Goal: Transaction & Acquisition: Purchase product/service

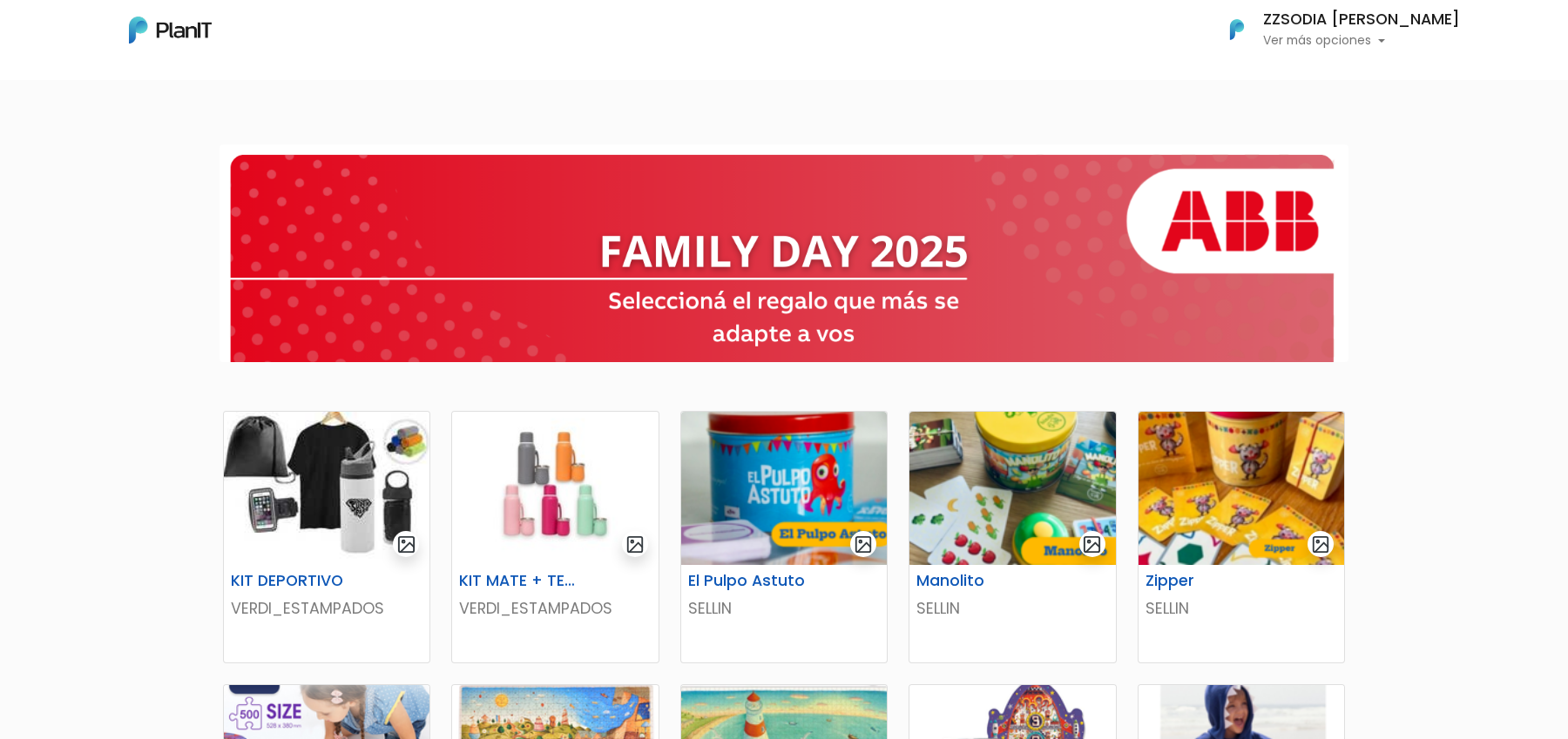
click at [1422, 42] on p "Ver más opciones" at bounding box center [1361, 42] width 197 height 13
click at [1474, 311] on div at bounding box center [784, 254] width 1568 height 245
click at [776, 529] on img at bounding box center [784, 488] width 206 height 153
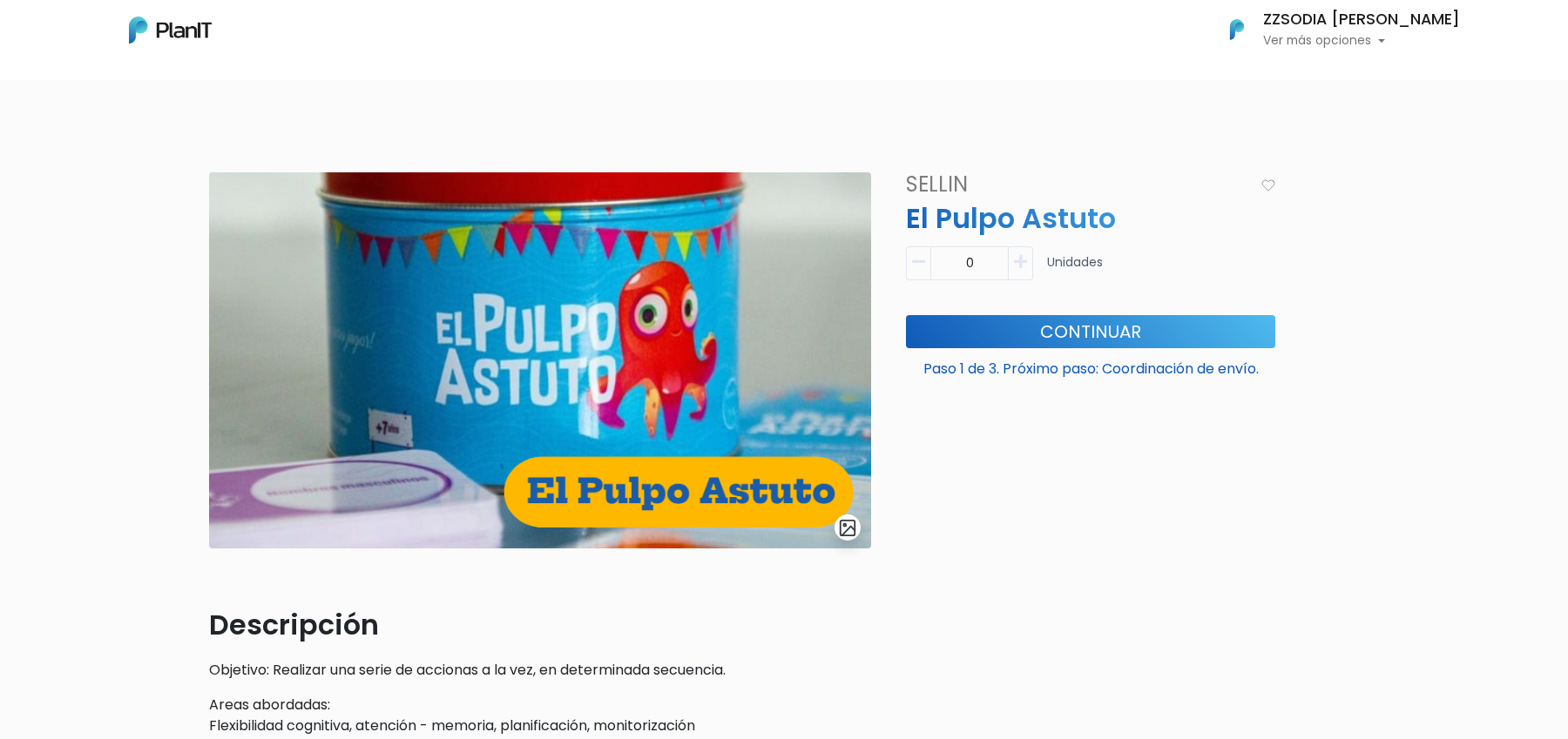
click at [1021, 252] on button "button" at bounding box center [1020, 263] width 24 height 34
type input "1"
click at [1021, 338] on button "Continuar" at bounding box center [1090, 331] width 369 height 33
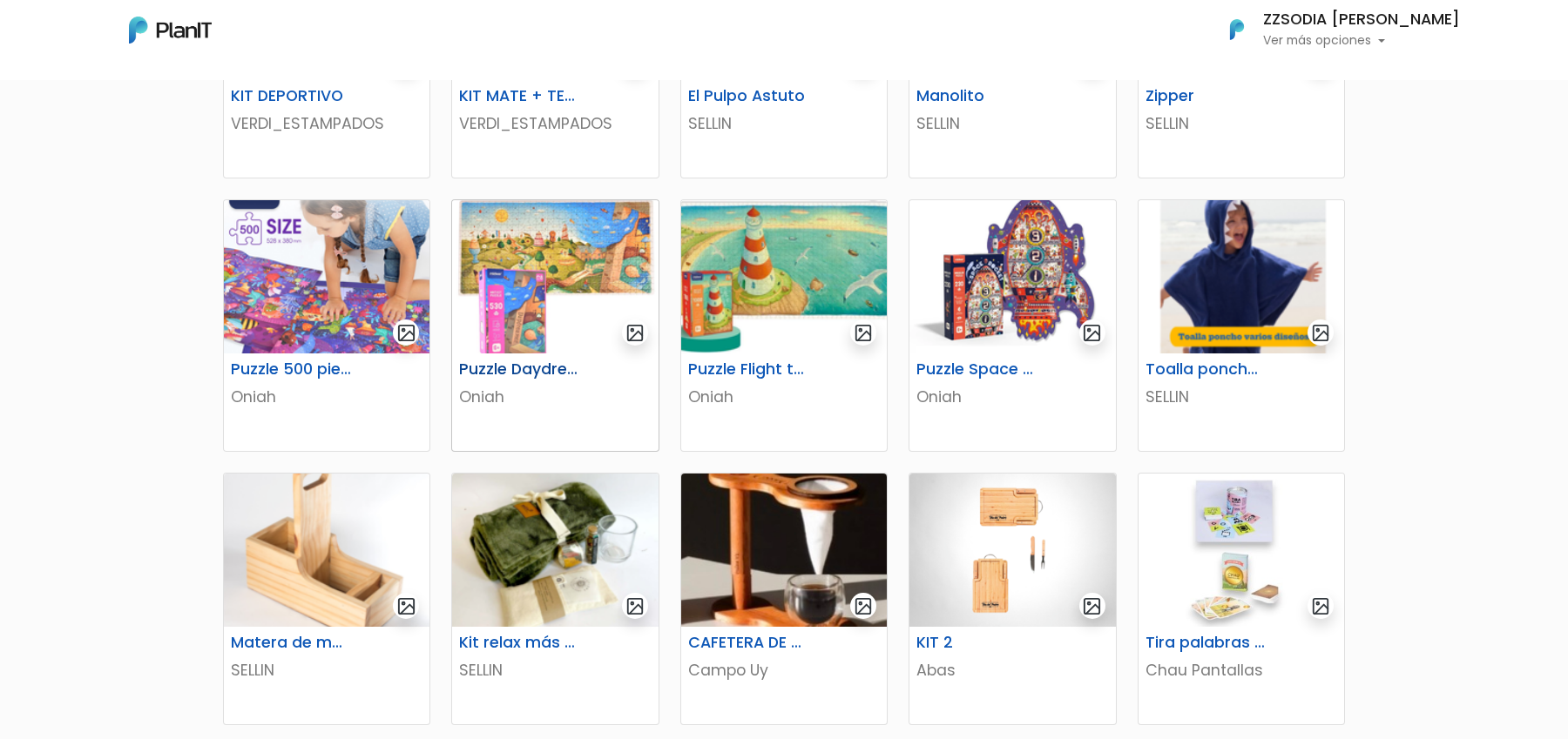
scroll to position [550, 0]
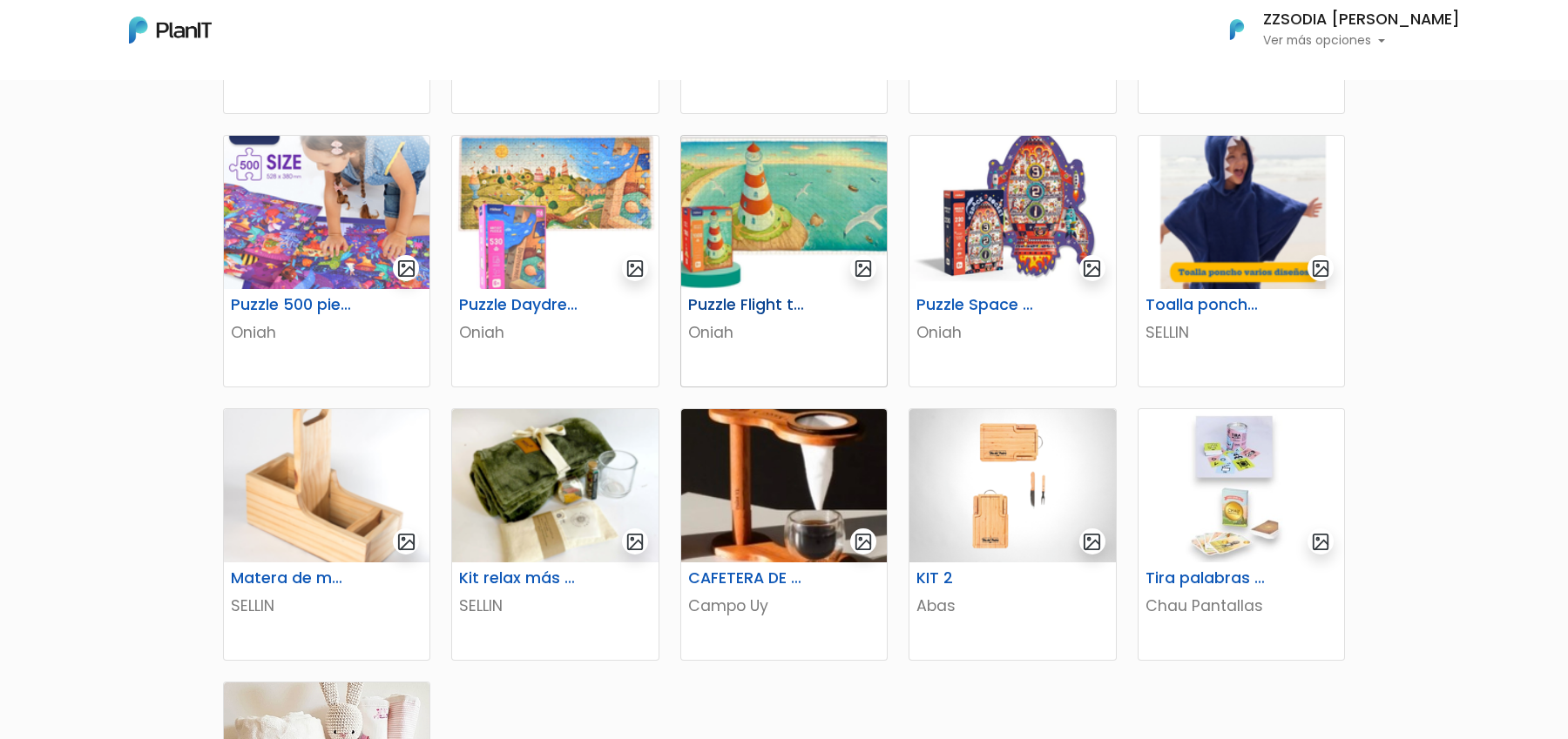
click at [803, 251] on img at bounding box center [784, 213] width 206 height 153
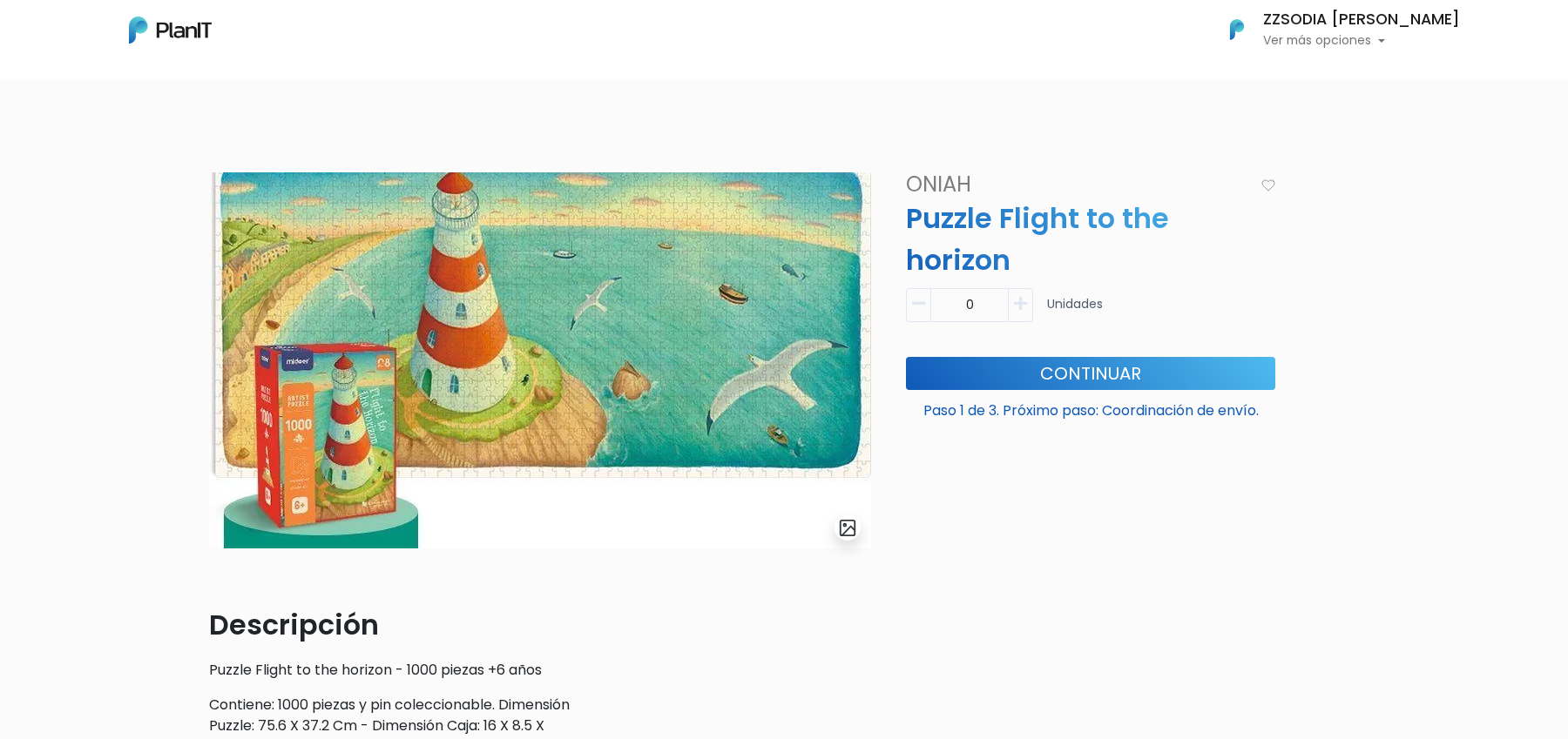
click at [1016, 314] on button "button" at bounding box center [1020, 305] width 24 height 34
type input "1"
click at [903, 304] on div "1 Unidades" at bounding box center [1090, 311] width 390 height 48
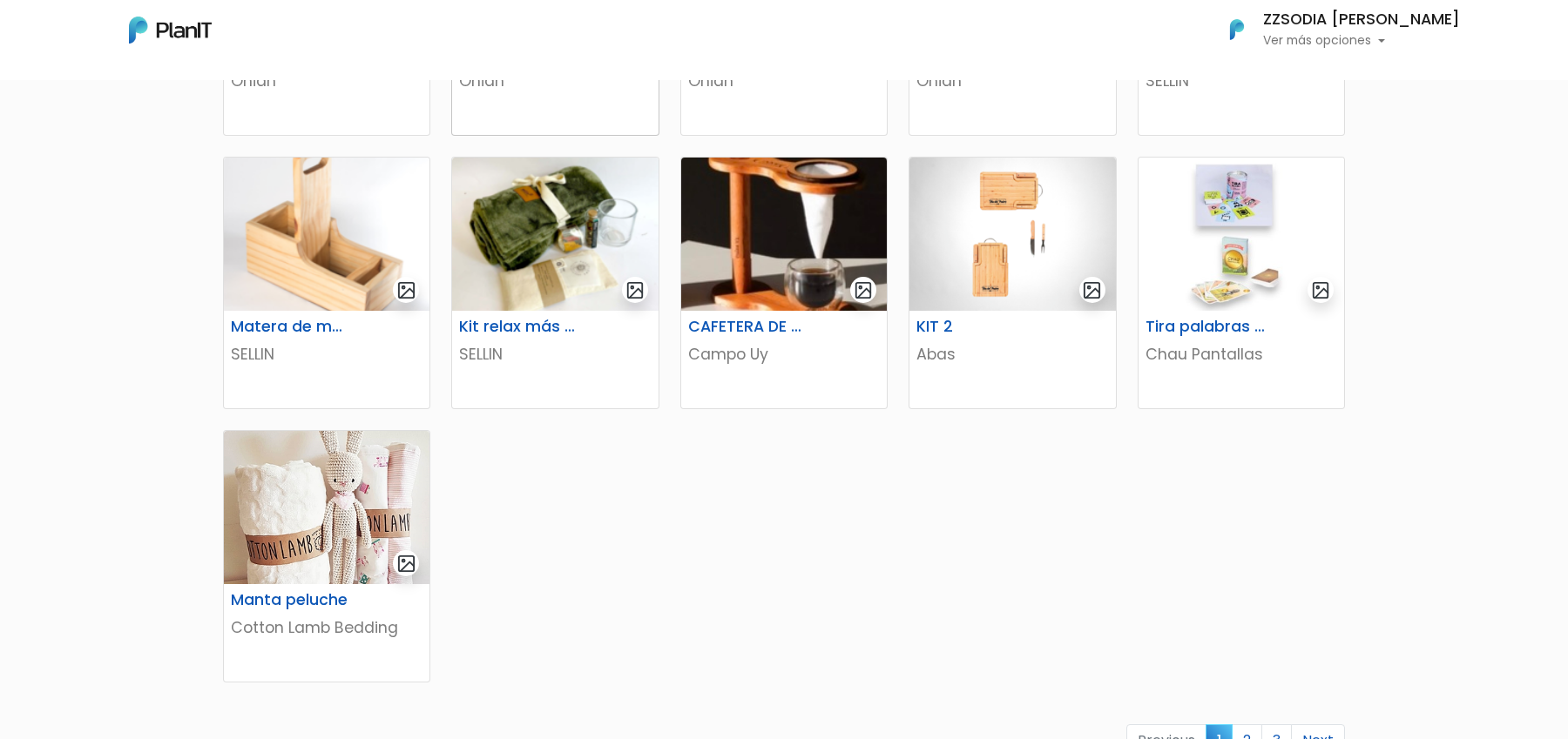
scroll to position [876, 0]
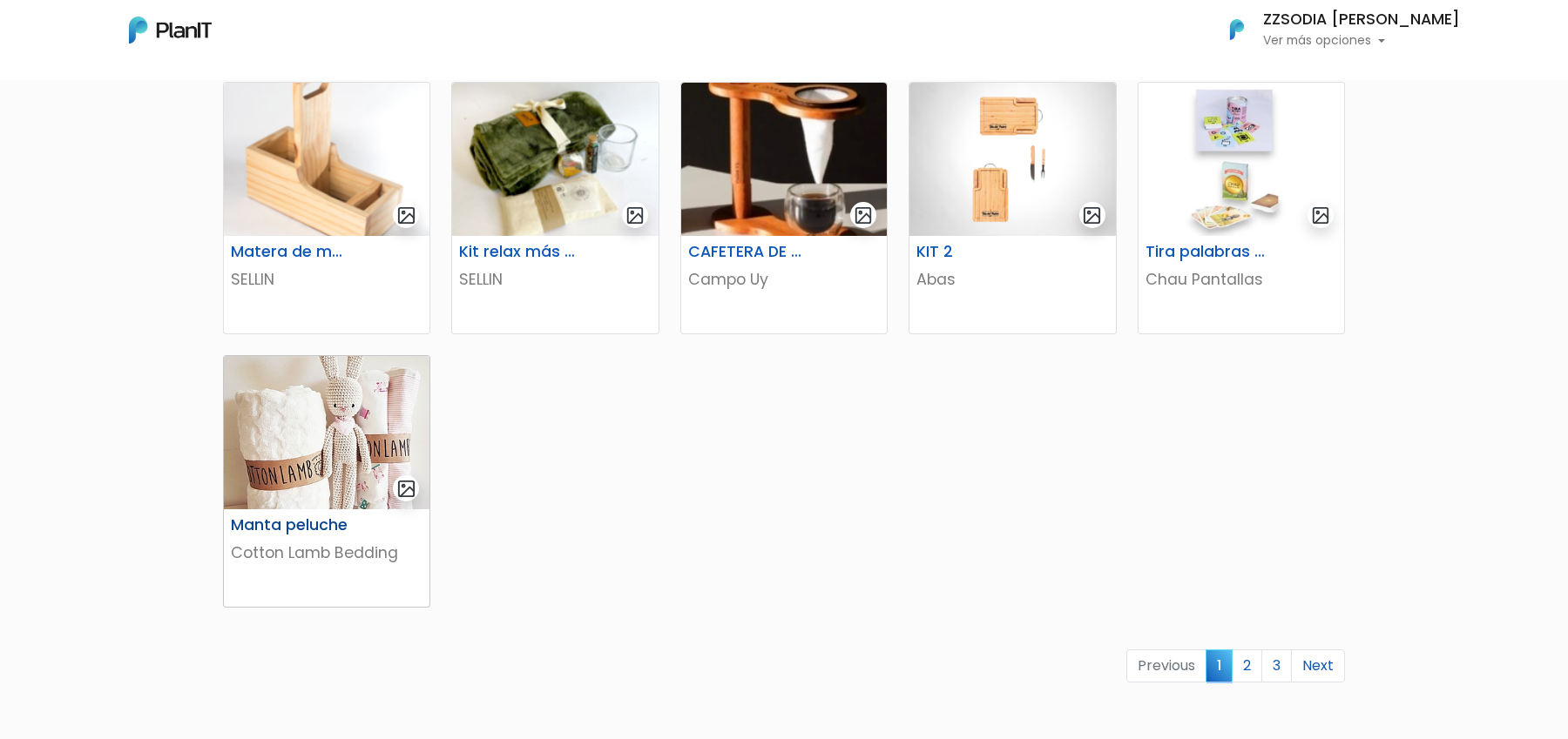
click at [385, 487] on img at bounding box center [327, 433] width 206 height 153
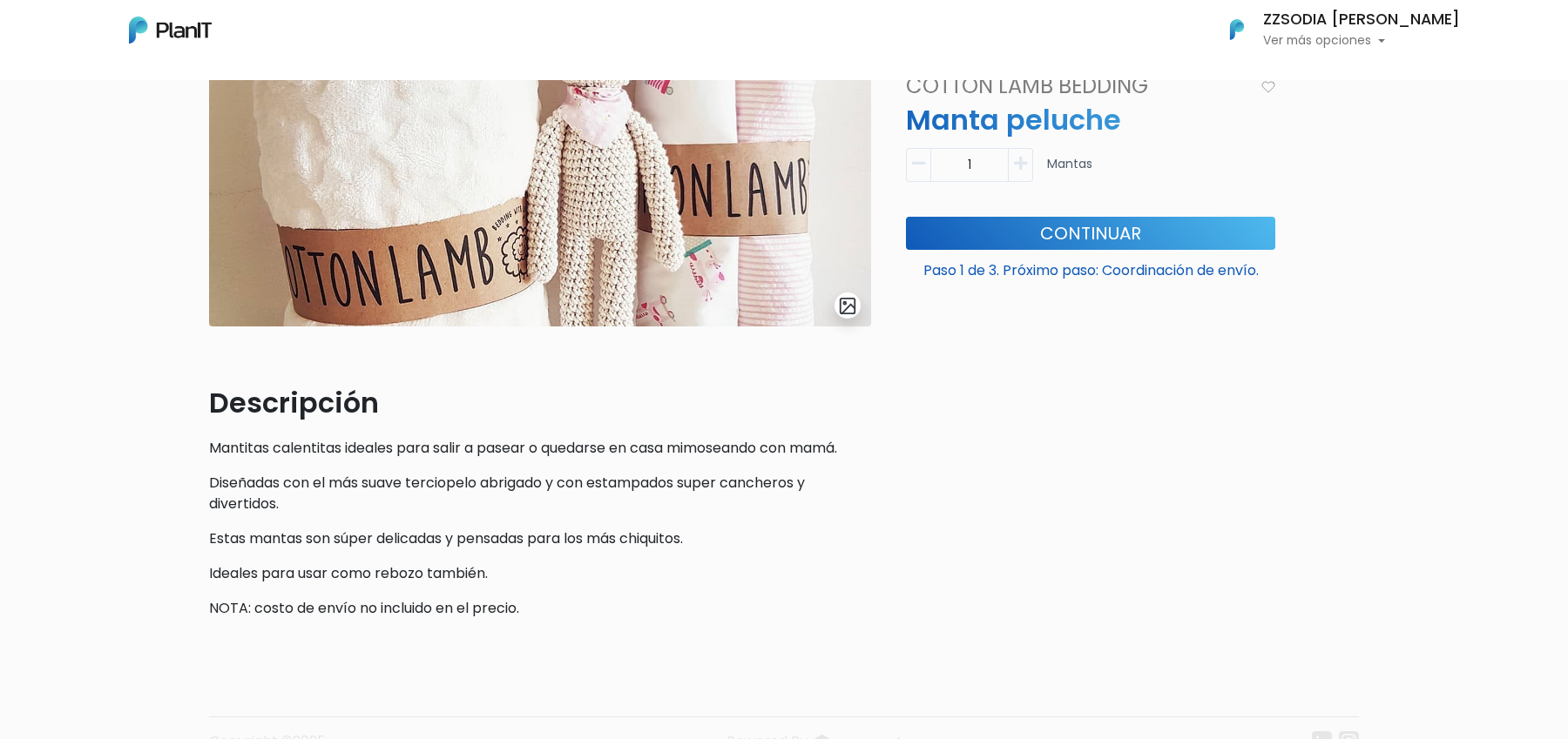
scroll to position [303, 0]
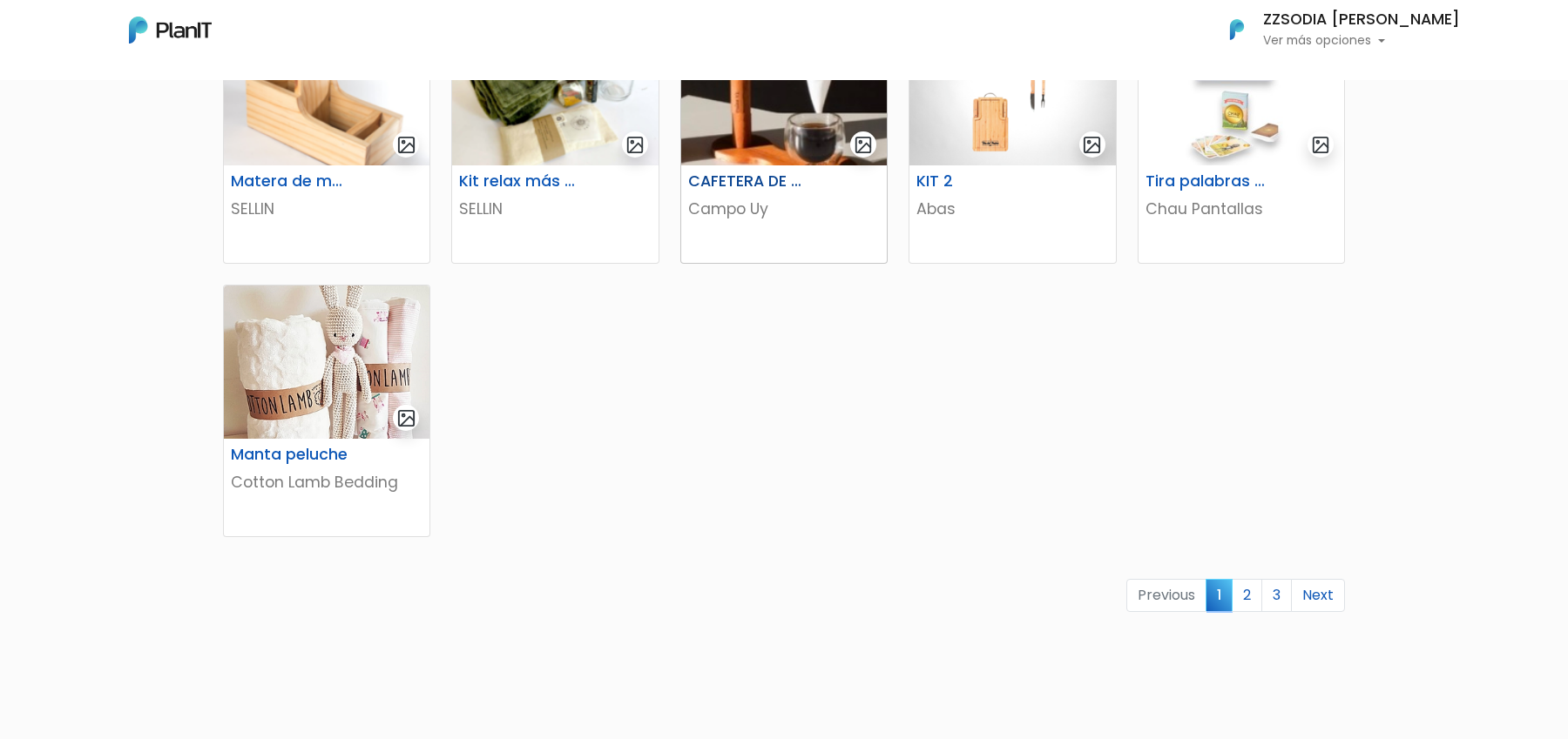
scroll to position [947, 0]
click at [1256, 593] on link "2" at bounding box center [1247, 595] width 31 height 33
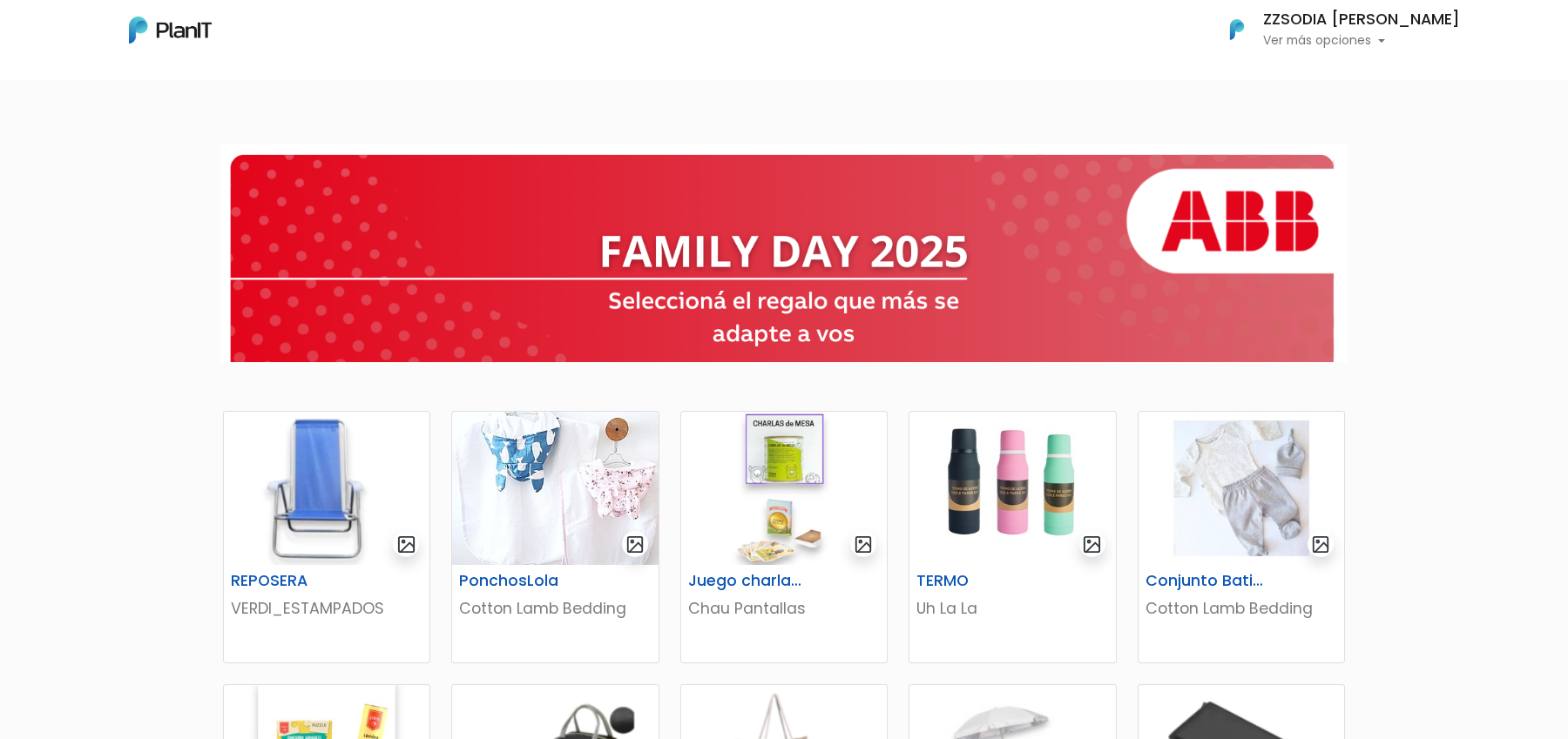
click at [679, 513] on div "Juego charlas de mesa + Cartas españolas Chau Pantallas" at bounding box center [784, 537] width 228 height 253
click at [765, 513] on img at bounding box center [784, 488] width 206 height 153
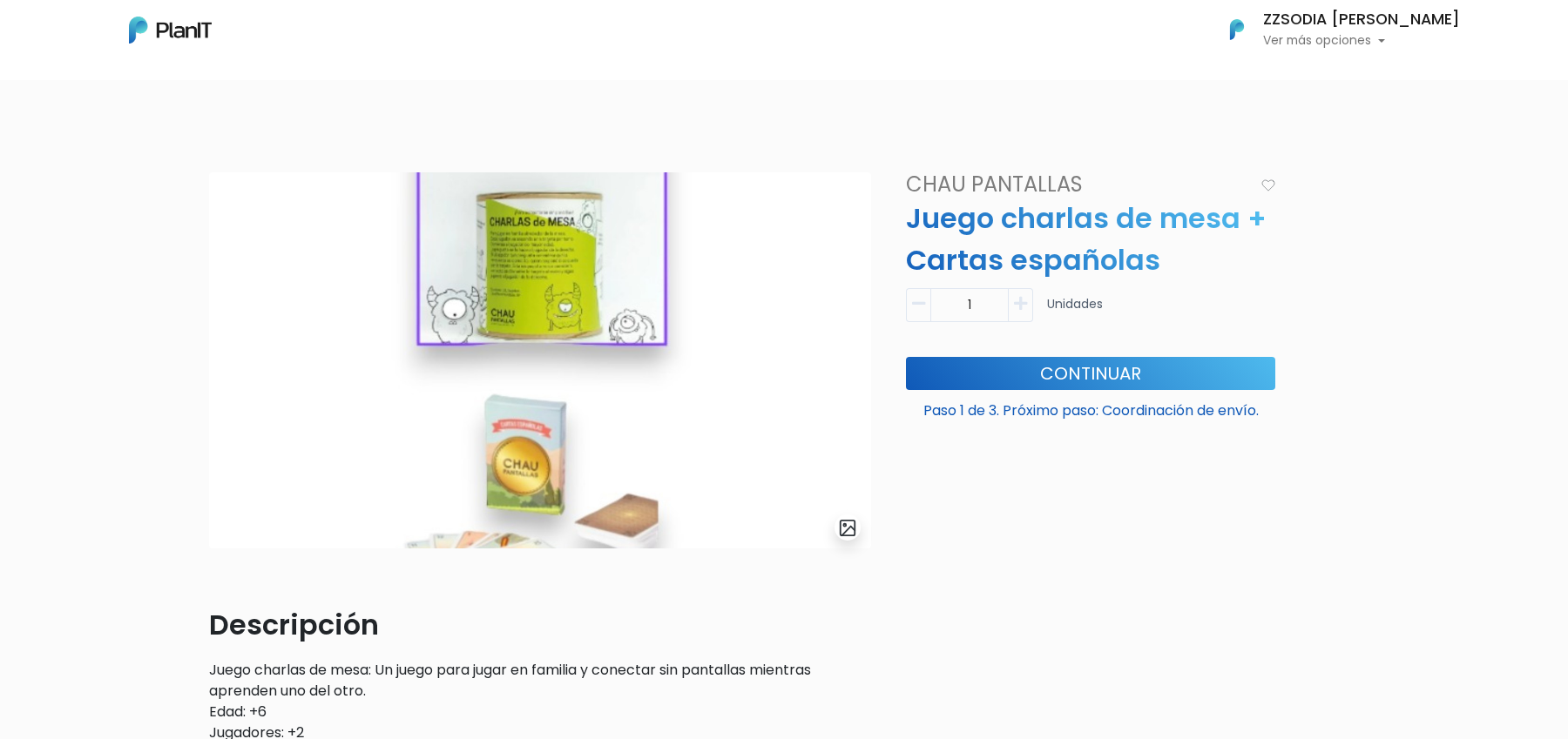
click at [1361, 46] on p "Ver más opciones" at bounding box center [1361, 42] width 197 height 13
click at [1350, 82] on span "Mis Compras" at bounding box center [1363, 78] width 89 height 20
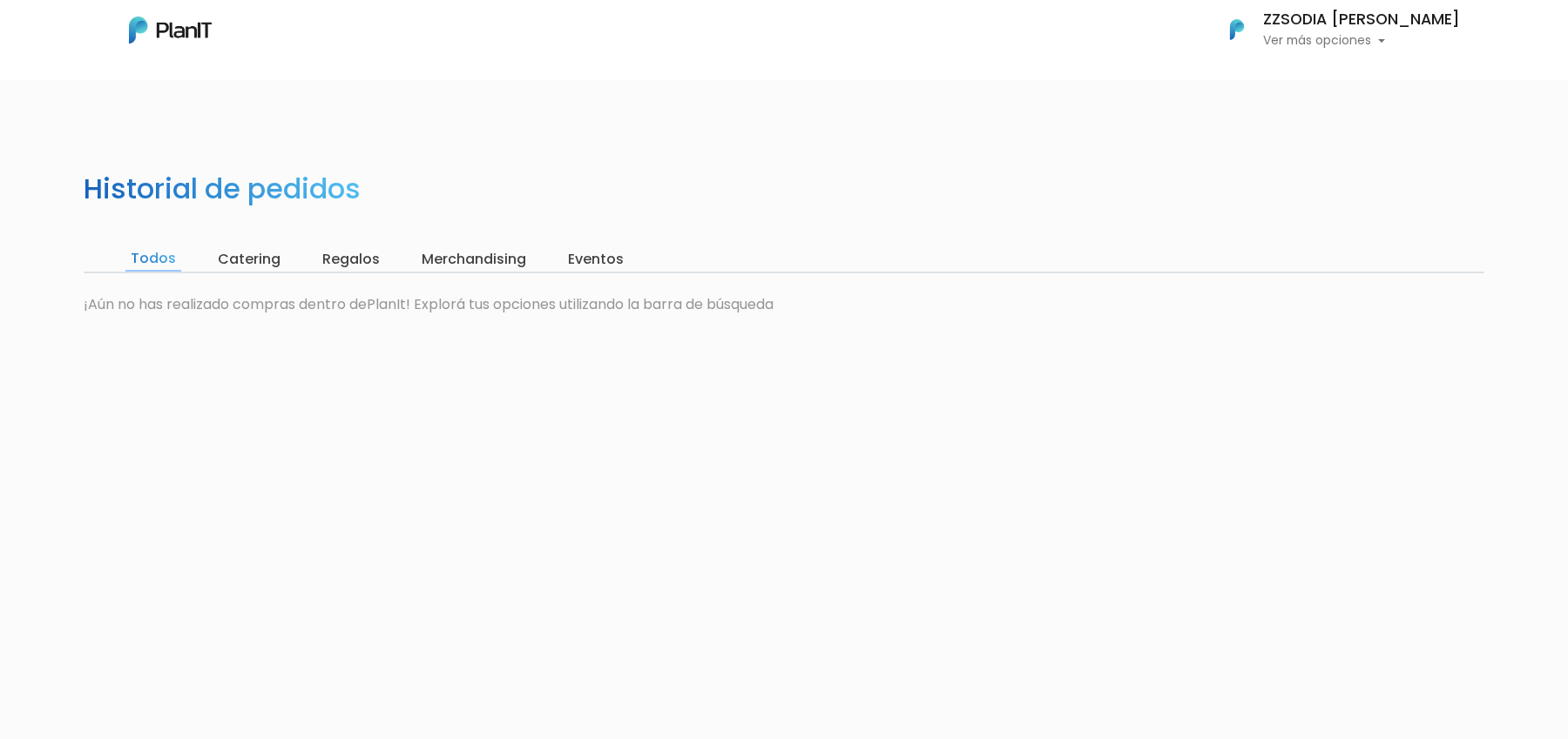
click at [258, 275] on div "Historial de pedidos Todos Catering Regalos Merchandising Eventos ¡Aún no has r…" at bounding box center [784, 500] width 1568 height 739
click at [258, 263] on input "Catering" at bounding box center [248, 259] width 73 height 24
click at [174, 41] on img at bounding box center [171, 30] width 83 height 27
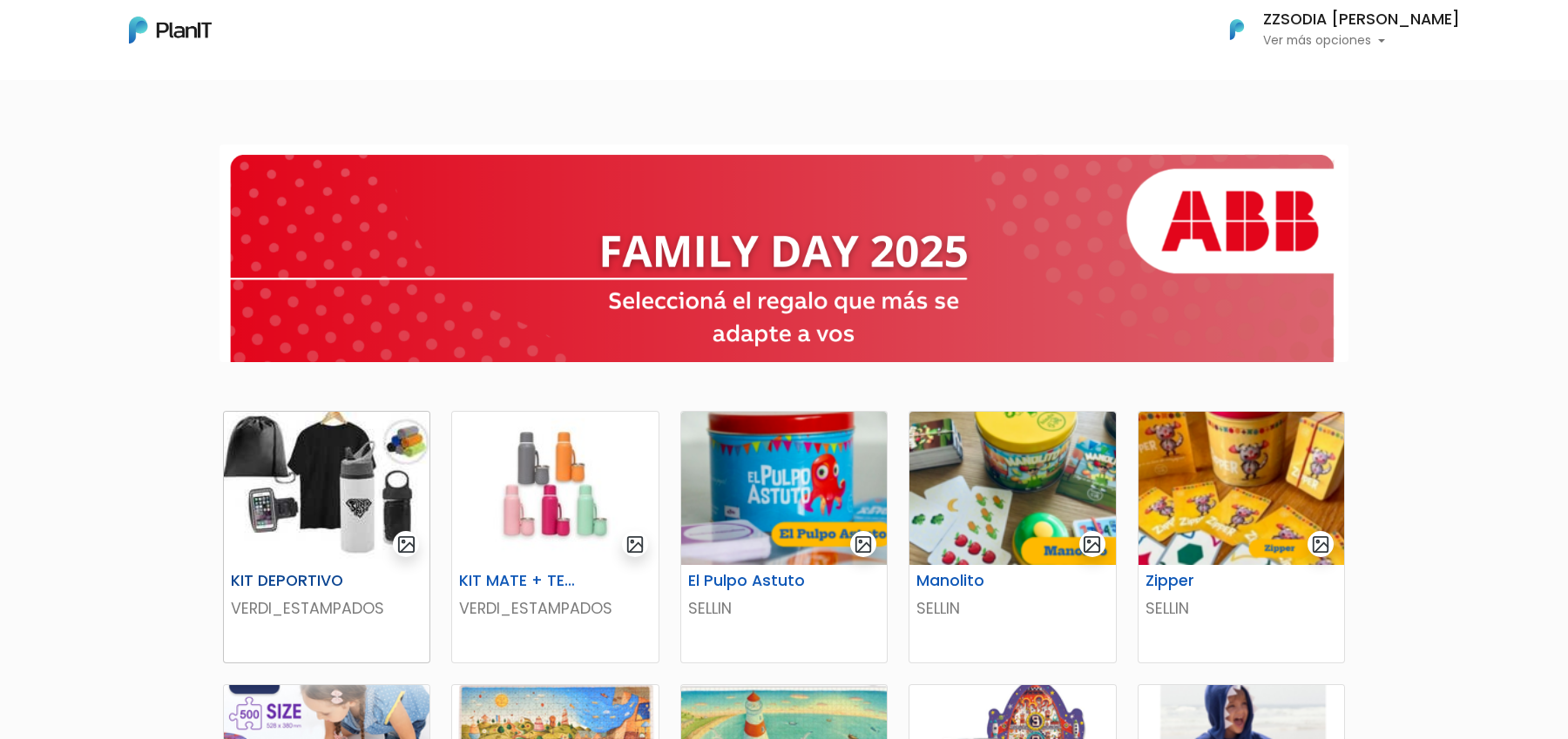
click at [389, 500] on img at bounding box center [327, 488] width 206 height 153
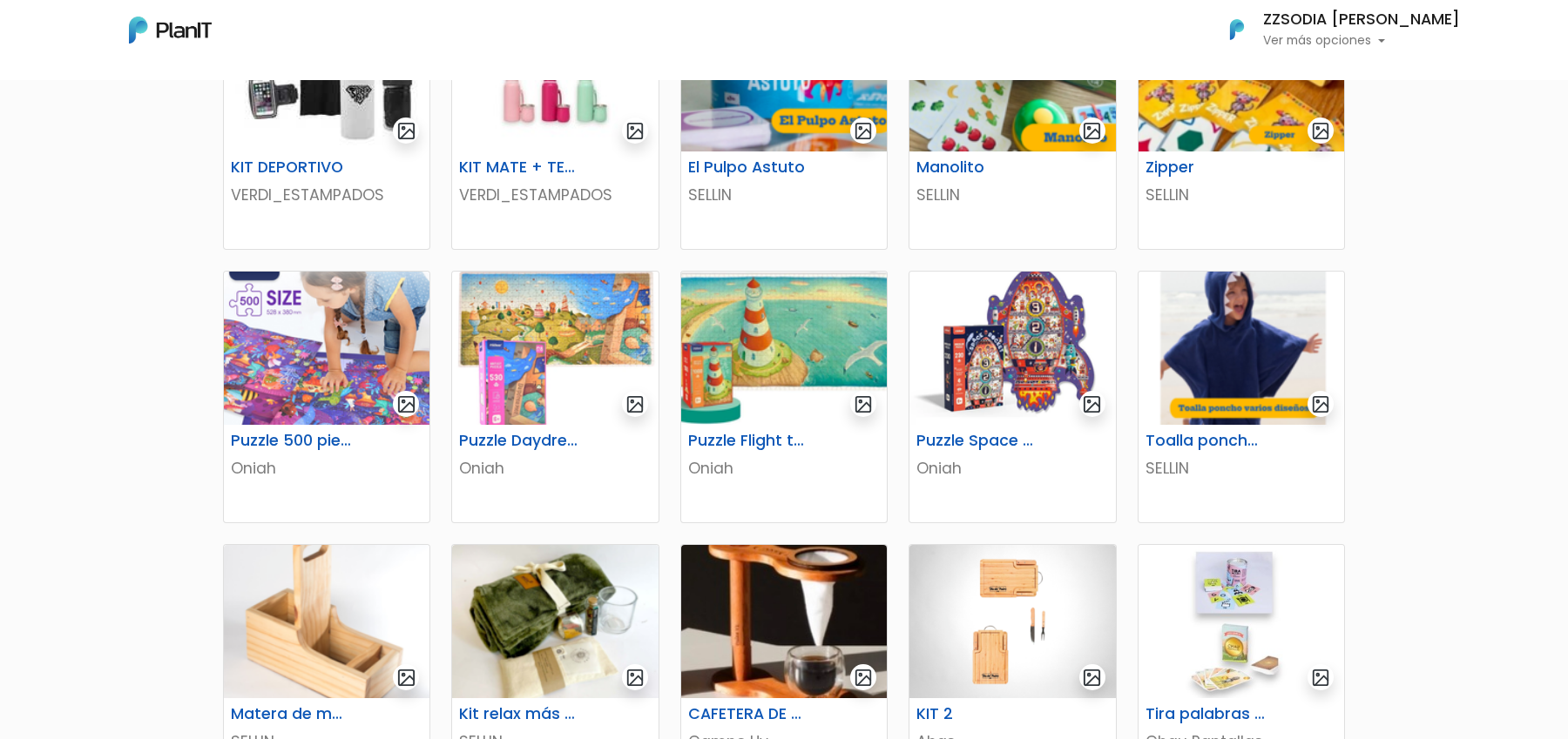
scroll to position [440, 0]
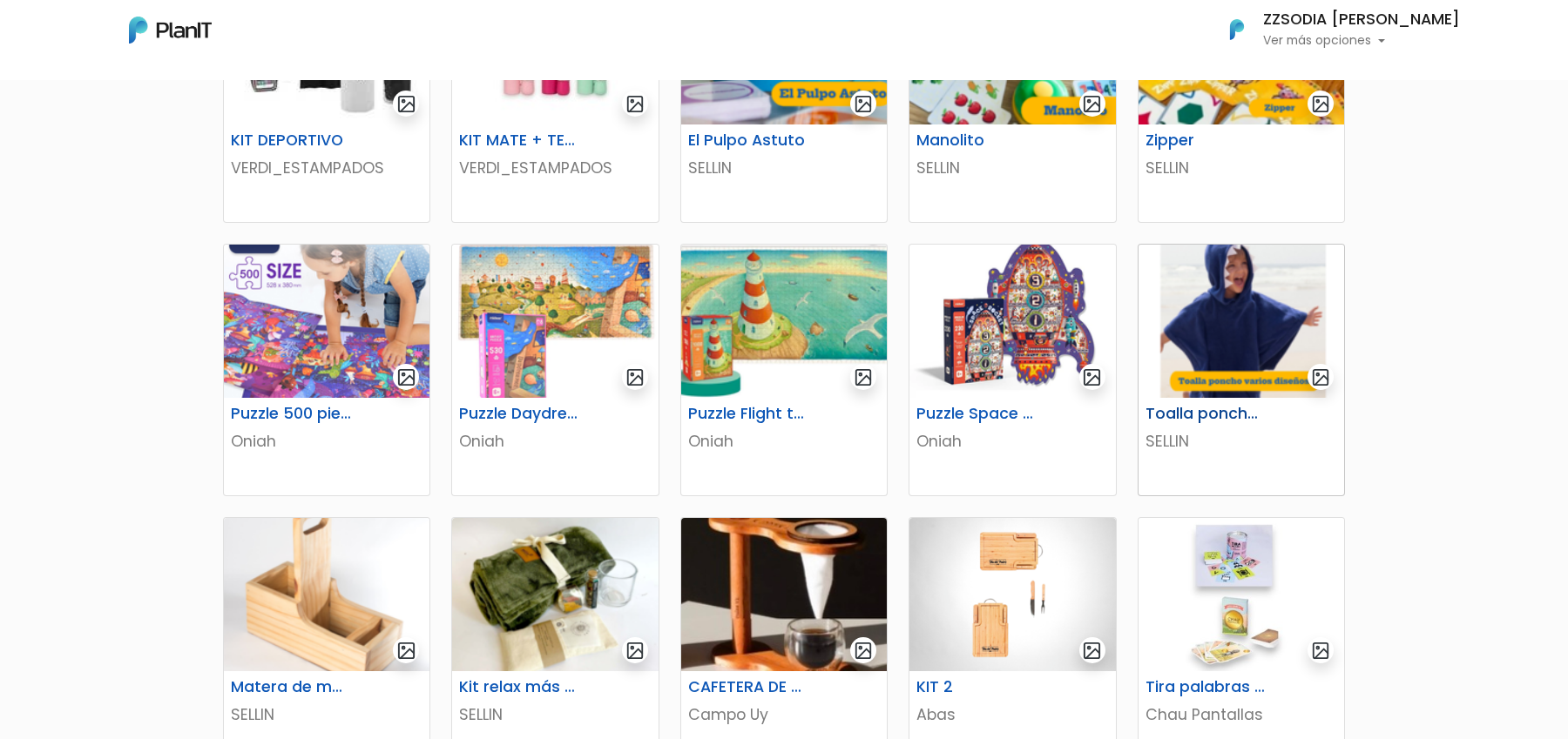
click at [1193, 336] on img at bounding box center [1241, 321] width 206 height 153
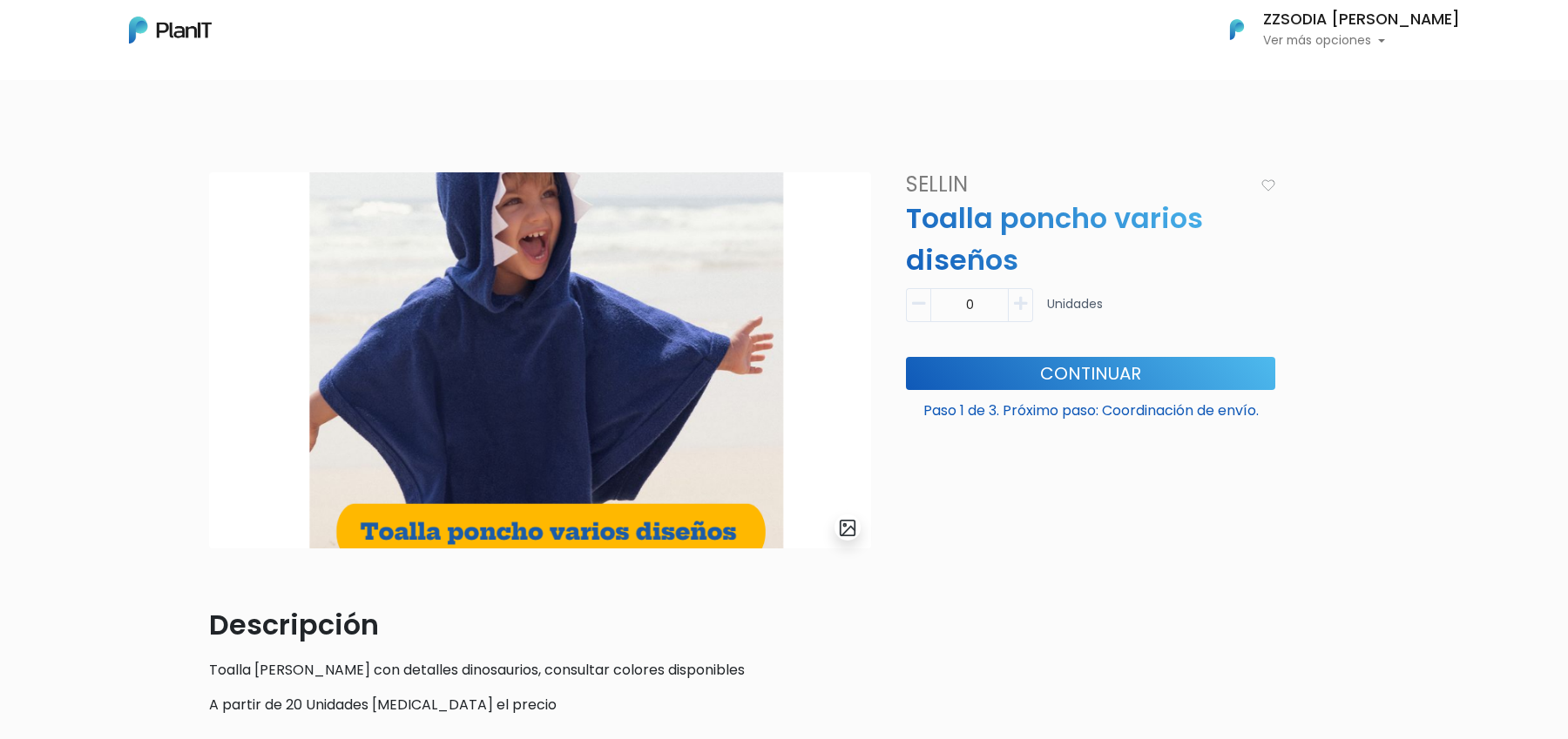
click at [1019, 309] on icon "button" at bounding box center [1020, 303] width 13 height 15
type input "1"
click at [1016, 362] on button "Continuar" at bounding box center [1090, 374] width 369 height 33
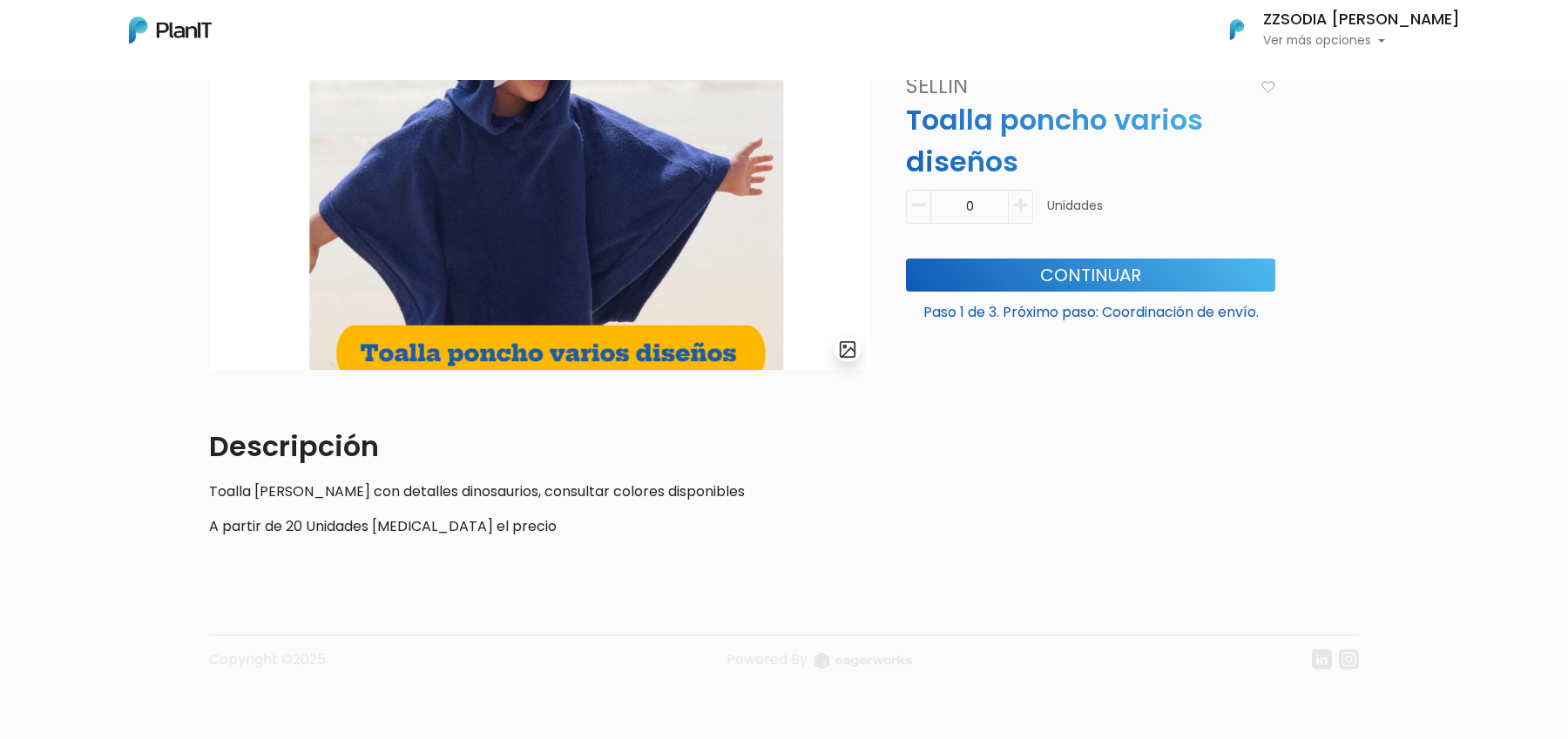
scroll to position [179, 0]
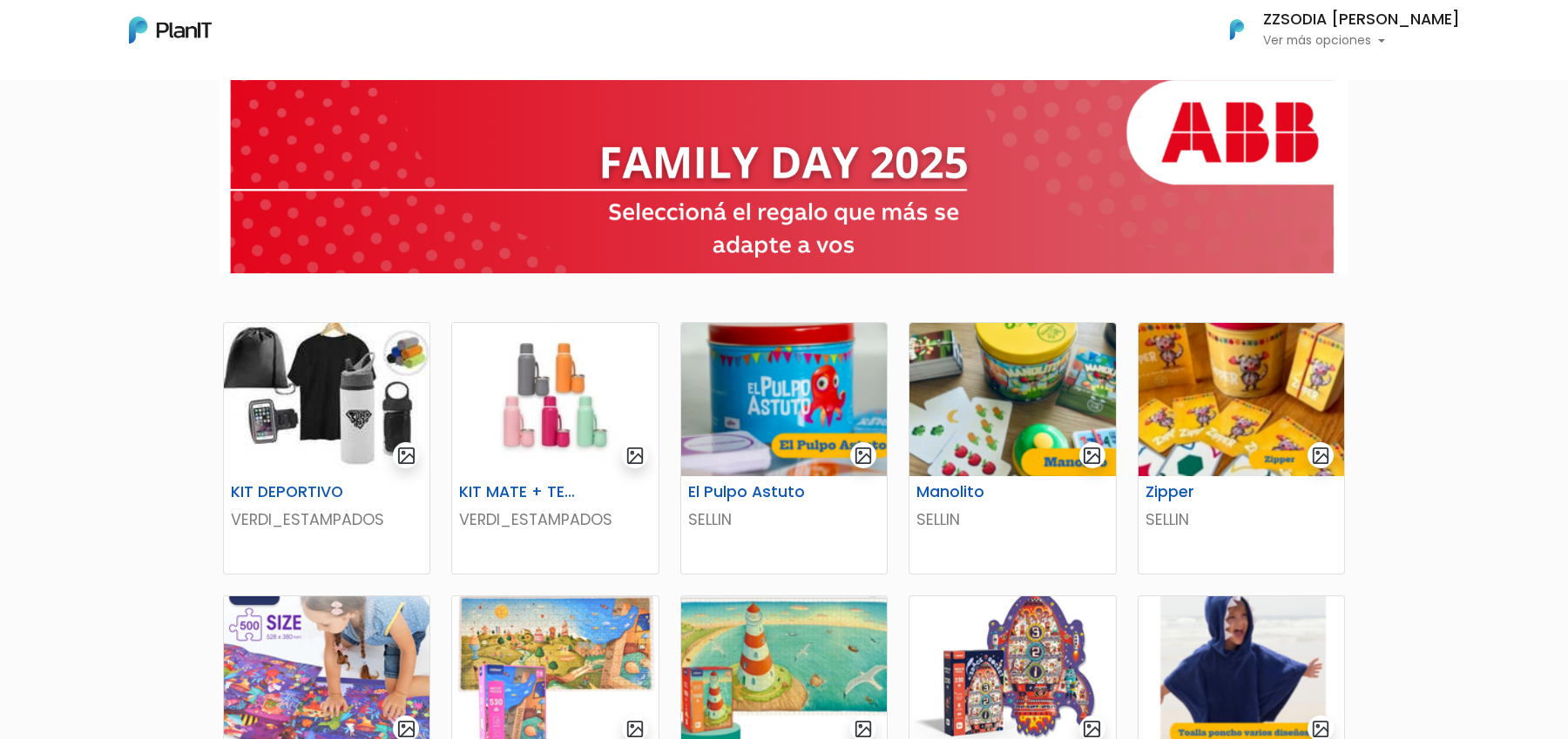
scroll to position [445, 0]
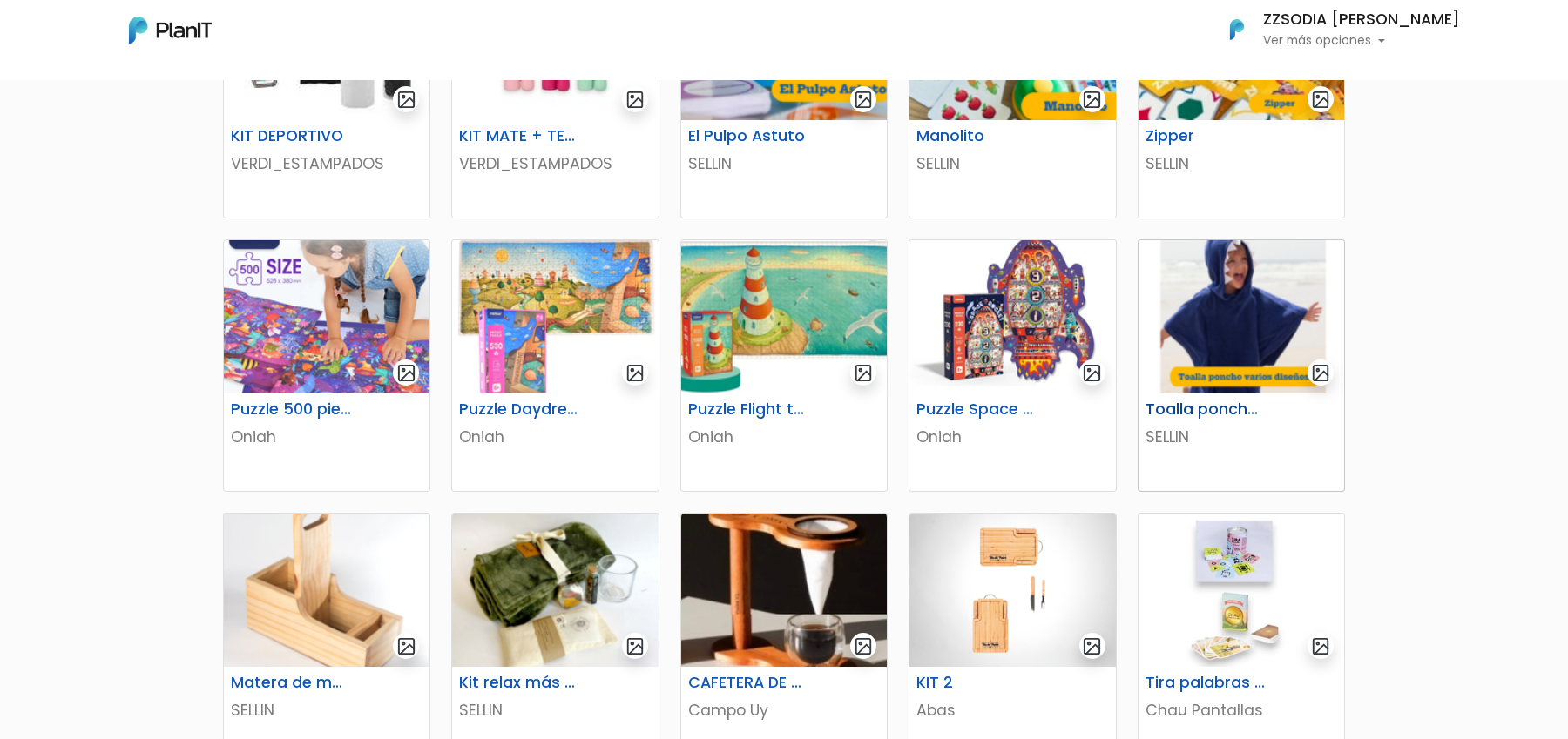
click at [1310, 356] on img at bounding box center [1241, 317] width 206 height 153
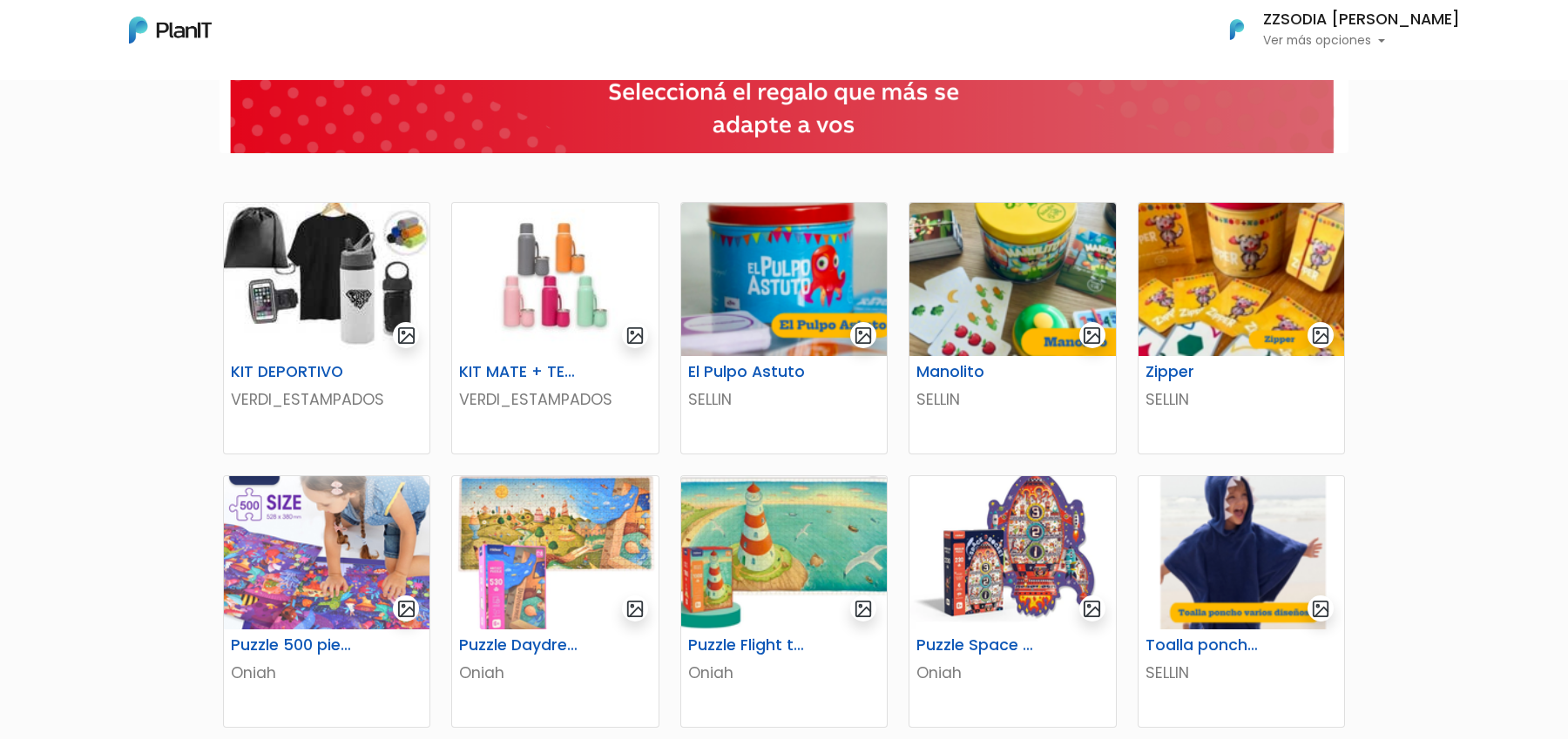
scroll to position [662, 0]
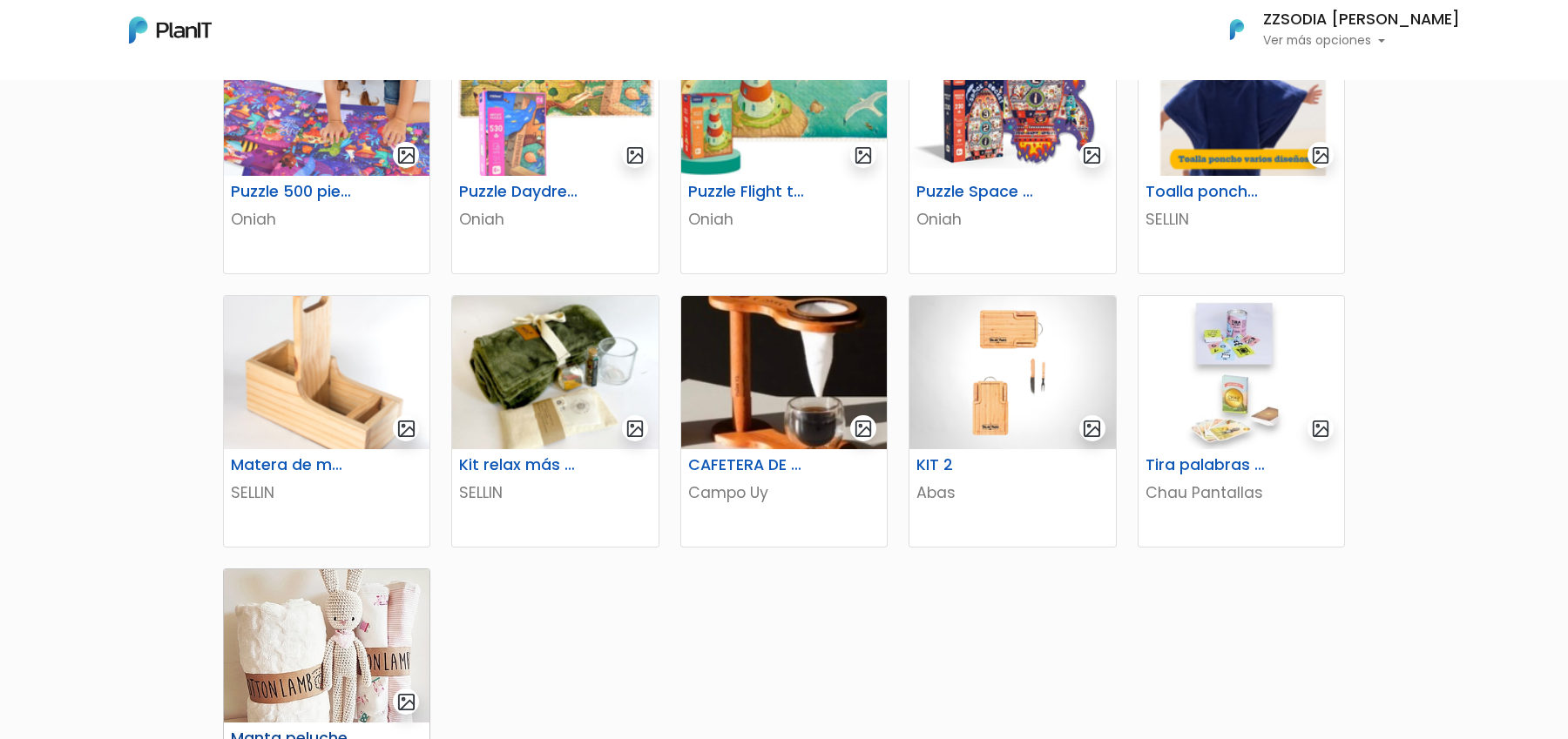
click at [368, 640] on img at bounding box center [327, 646] width 206 height 153
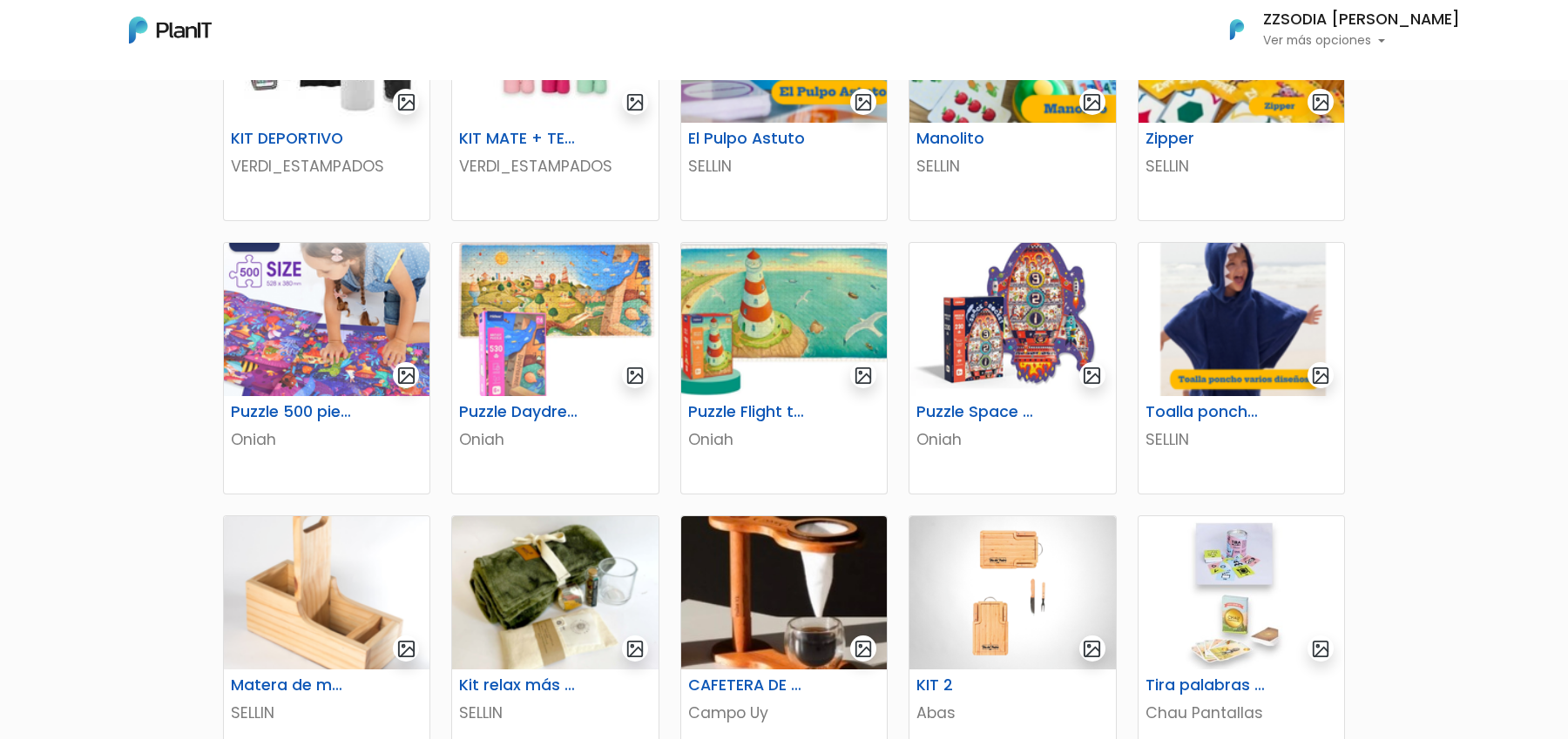
scroll to position [1091, 0]
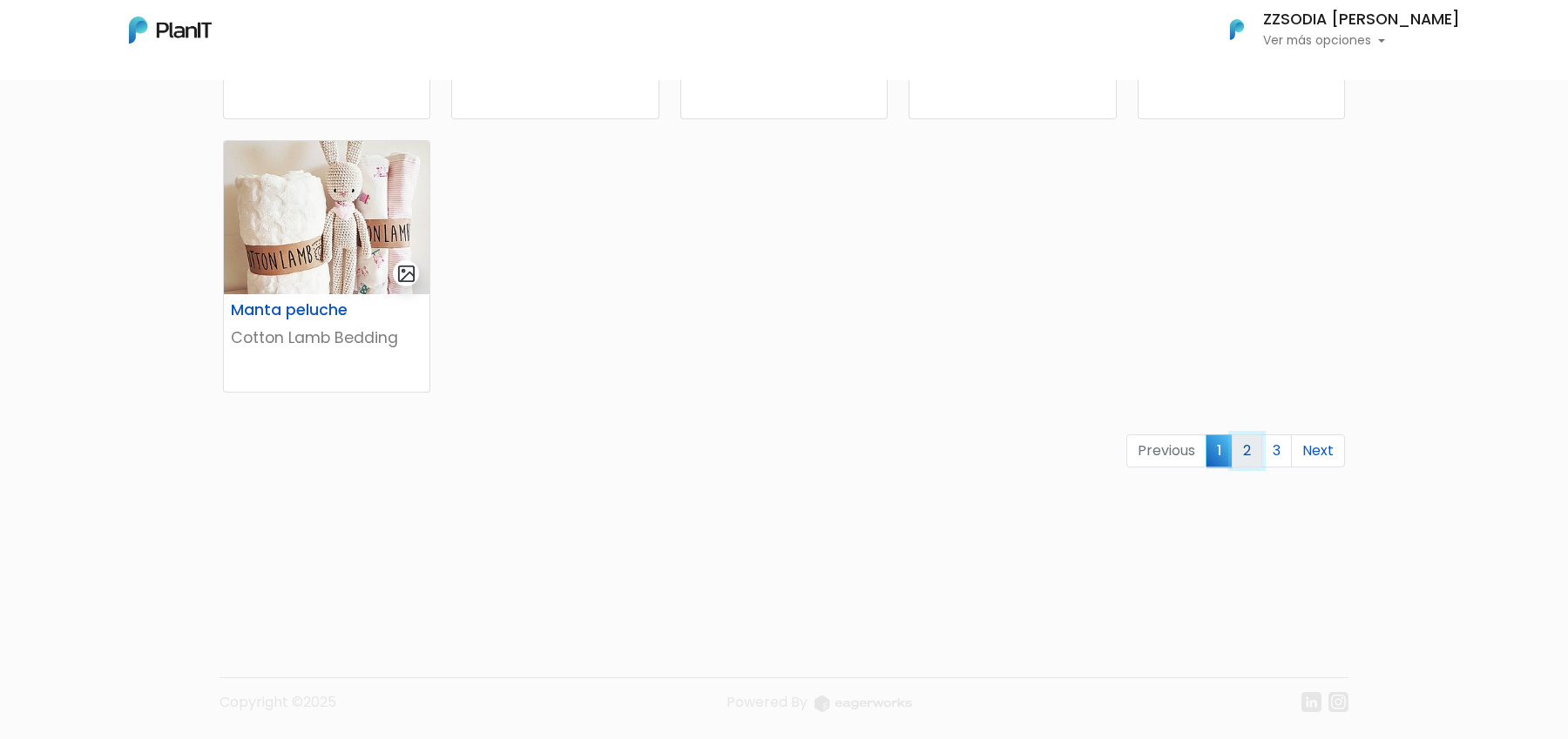
click at [1249, 466] on link "2" at bounding box center [1247, 450] width 31 height 33
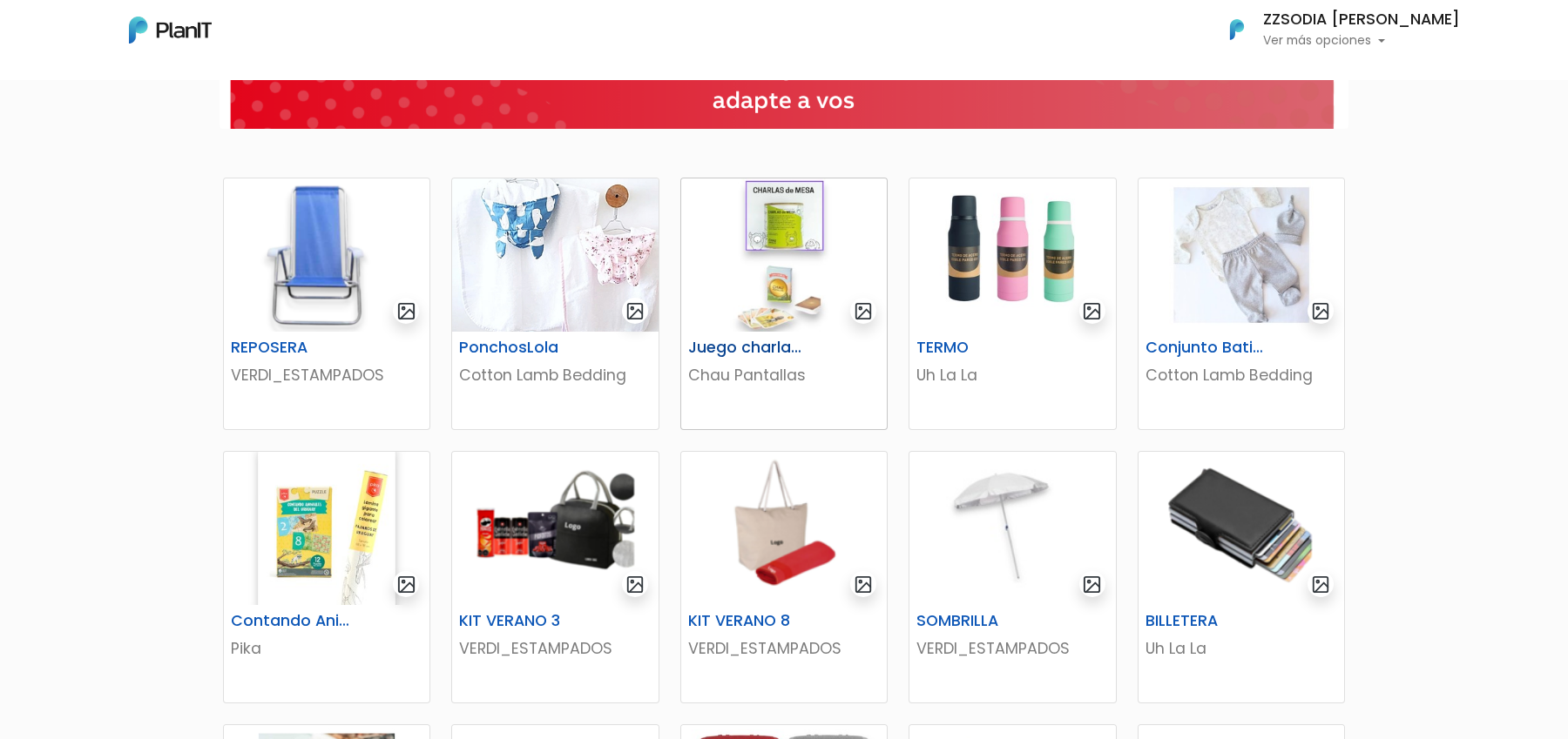
scroll to position [272, 0]
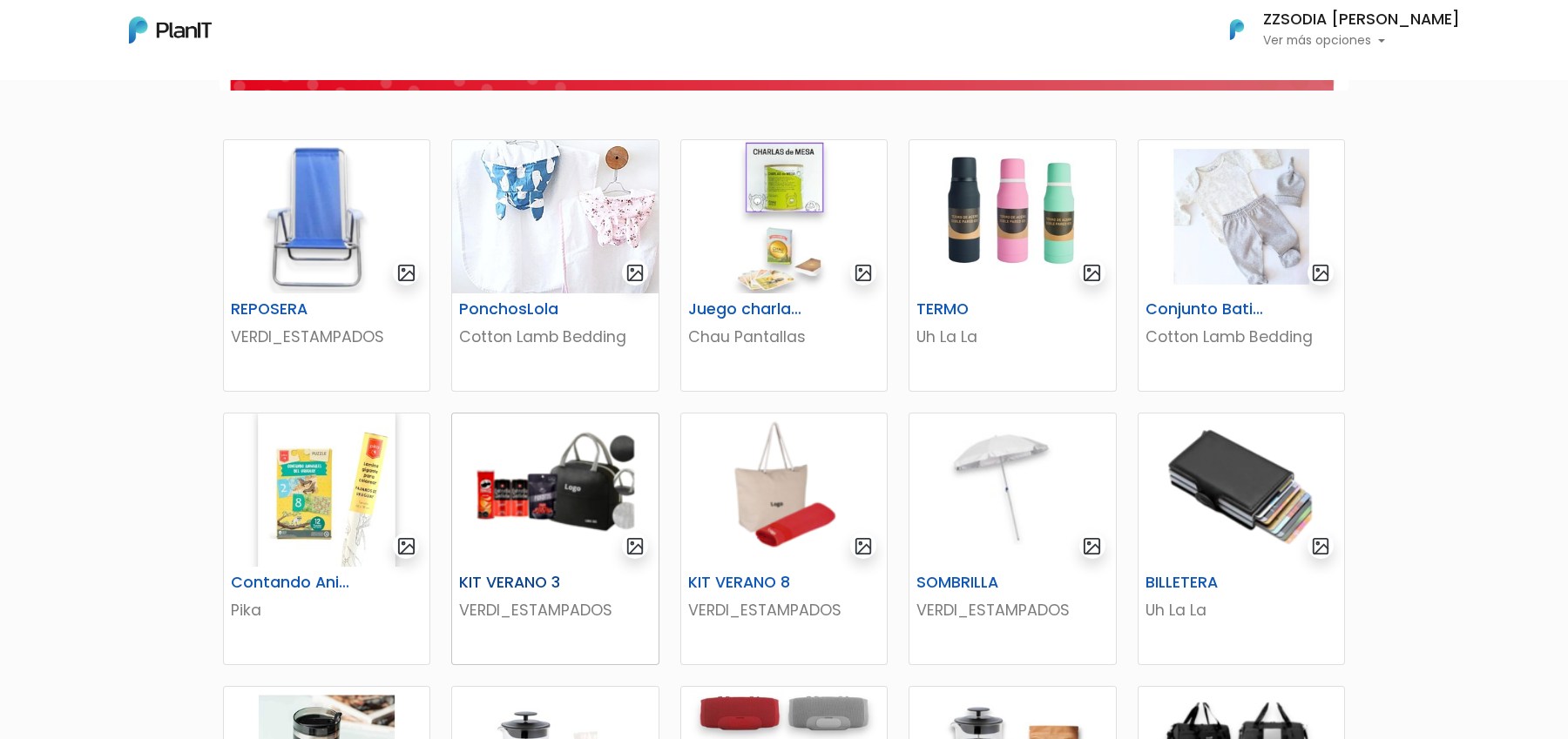
click at [581, 515] on img at bounding box center [555, 490] width 206 height 153
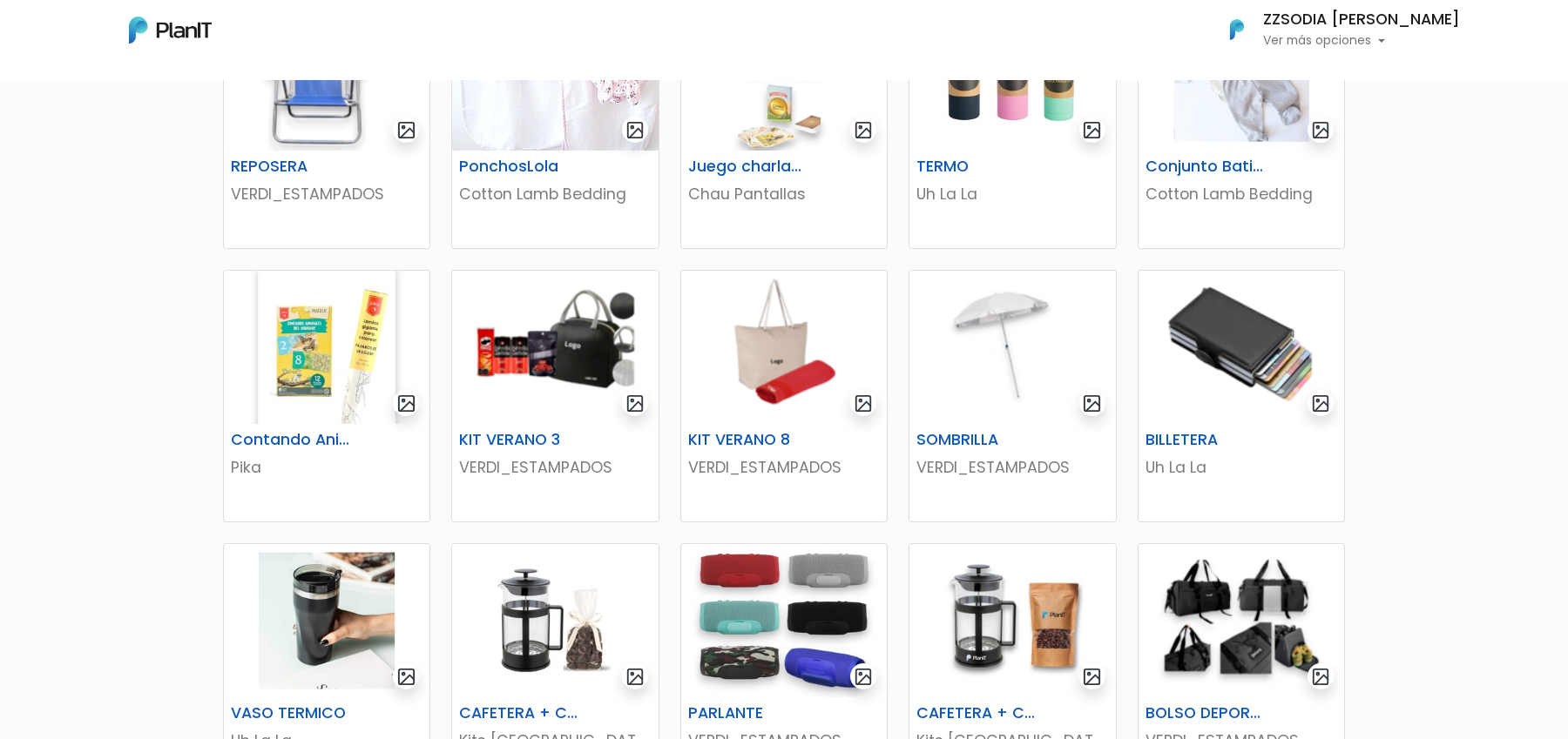
scroll to position [420, 0]
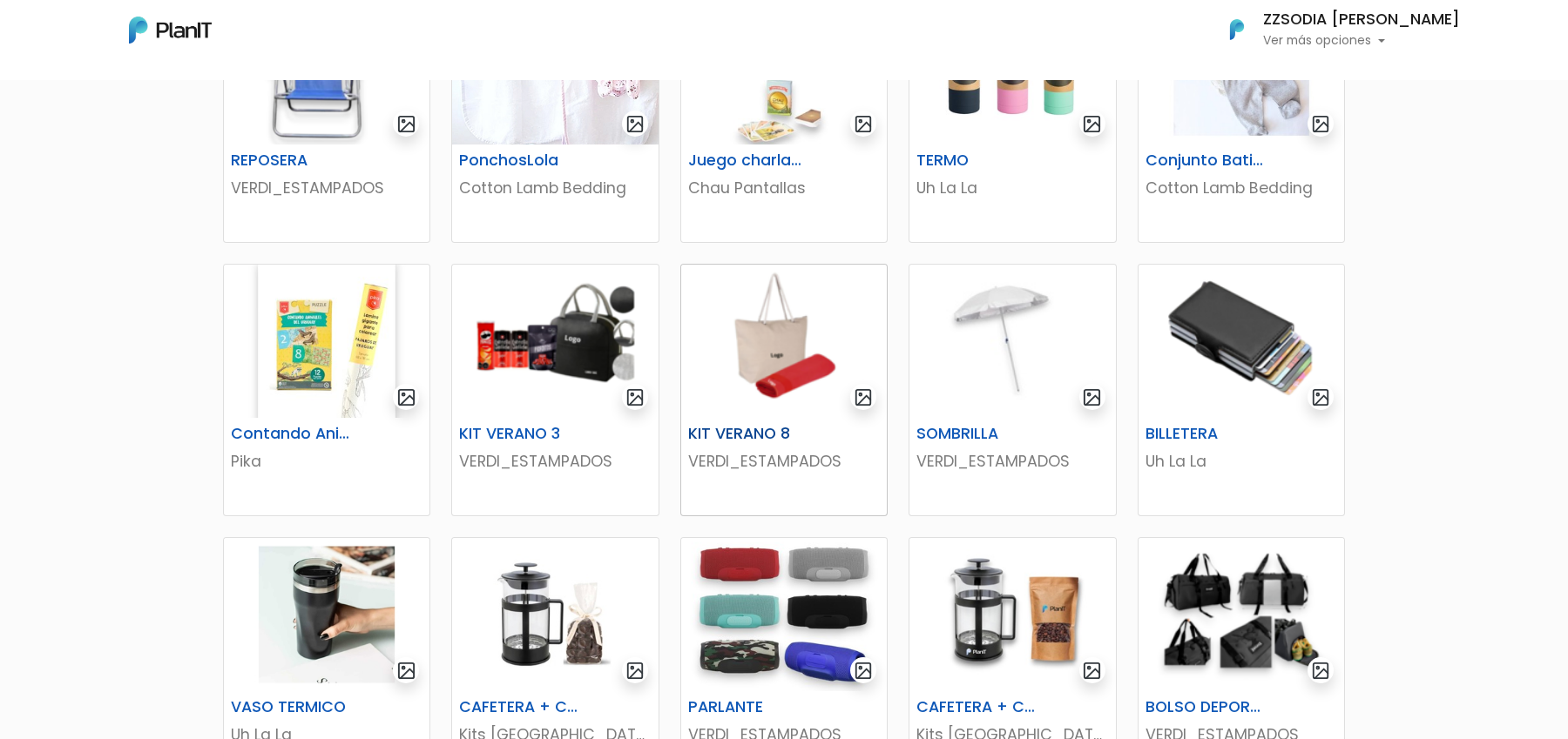
click at [756, 371] on img at bounding box center [784, 341] width 206 height 153
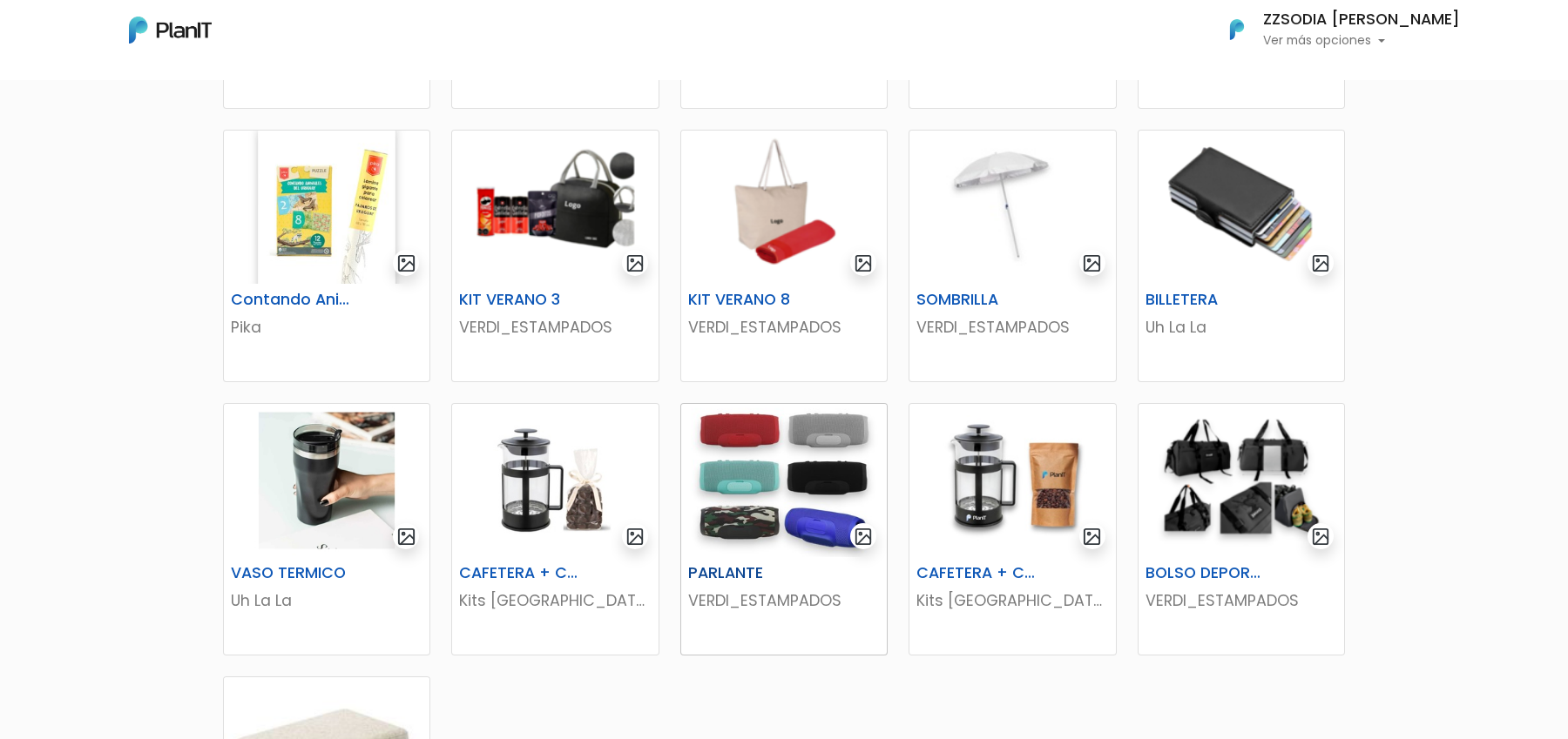
scroll to position [747, 0]
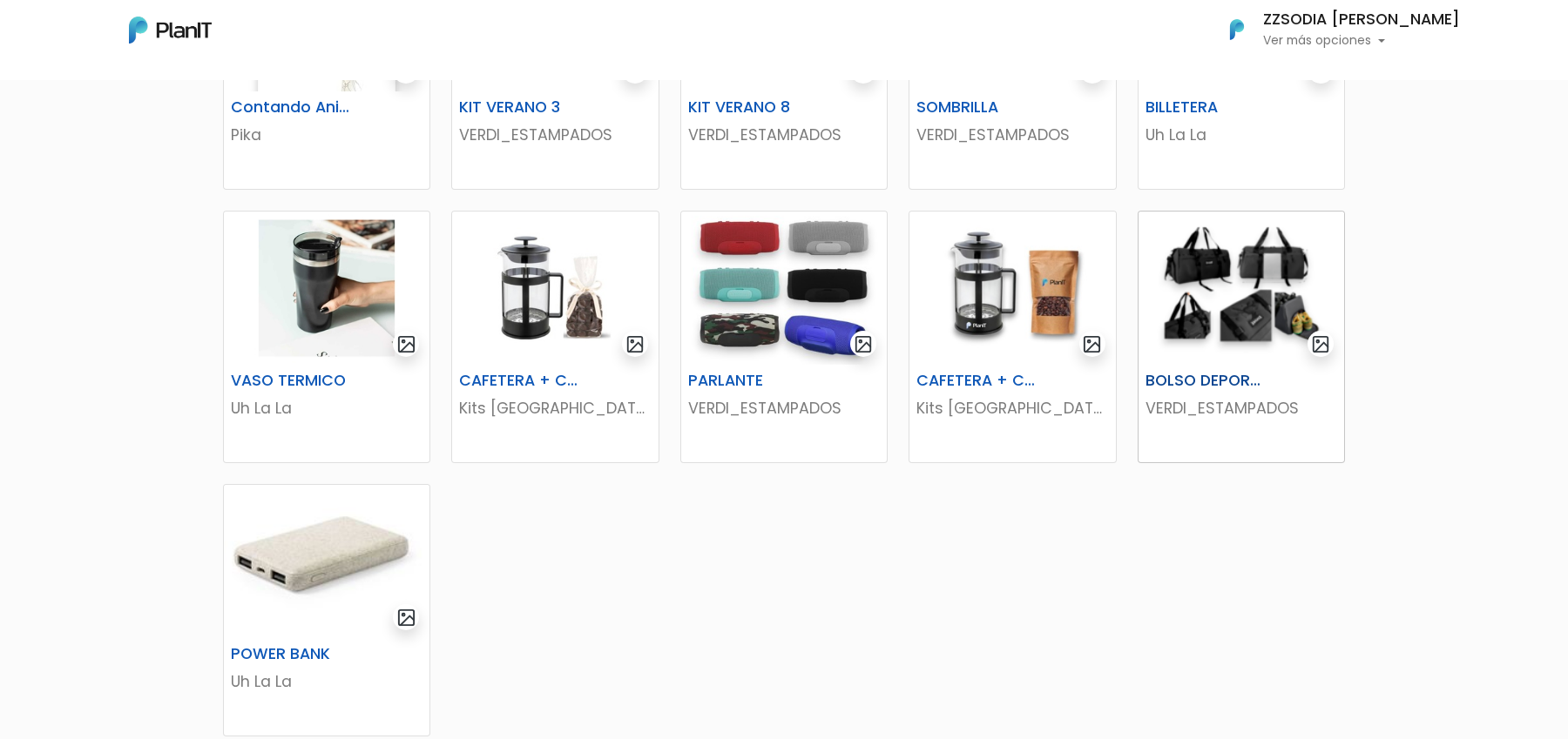
click at [1293, 323] on img at bounding box center [1241, 288] width 206 height 153
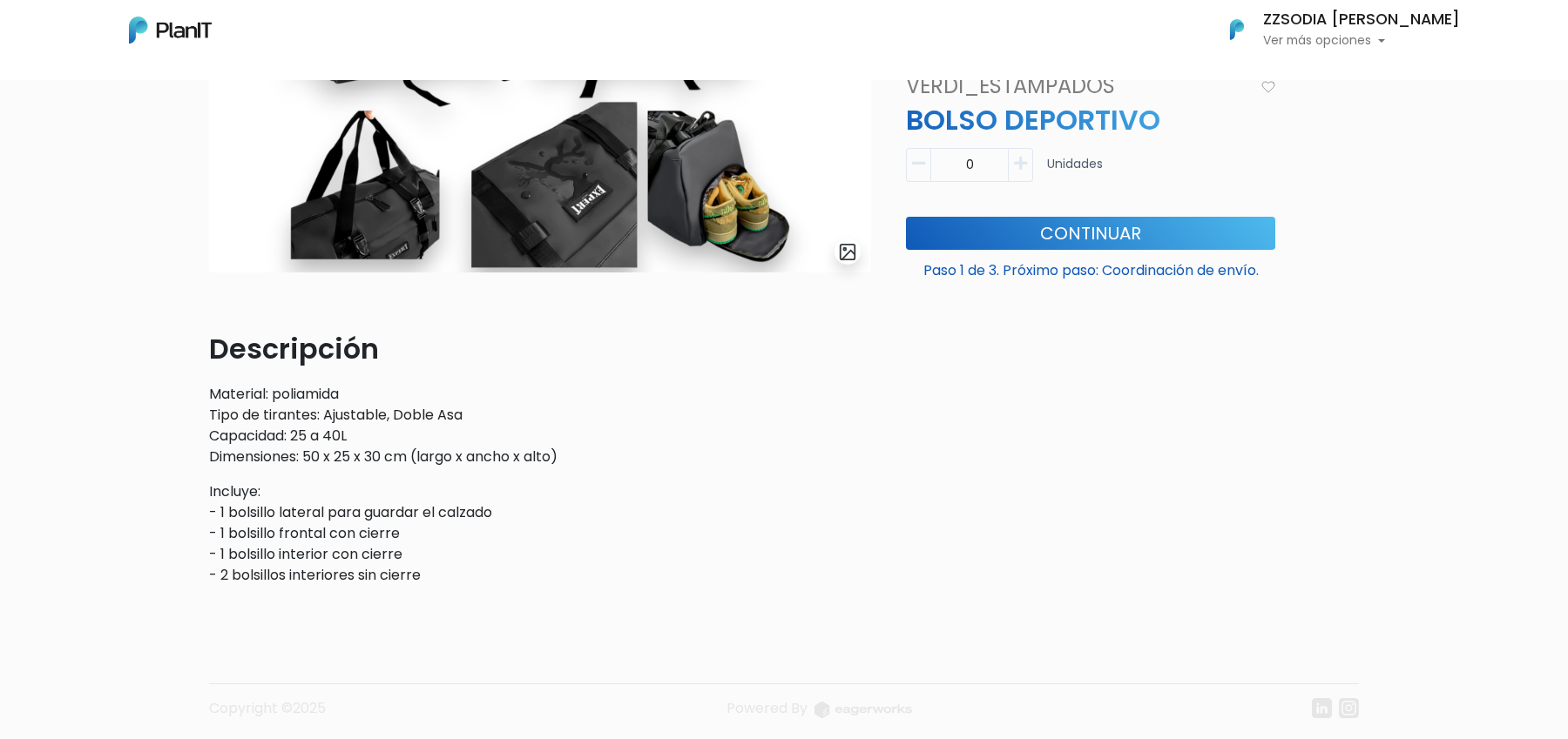
scroll to position [277, 0]
